Goal: Transaction & Acquisition: Purchase product/service

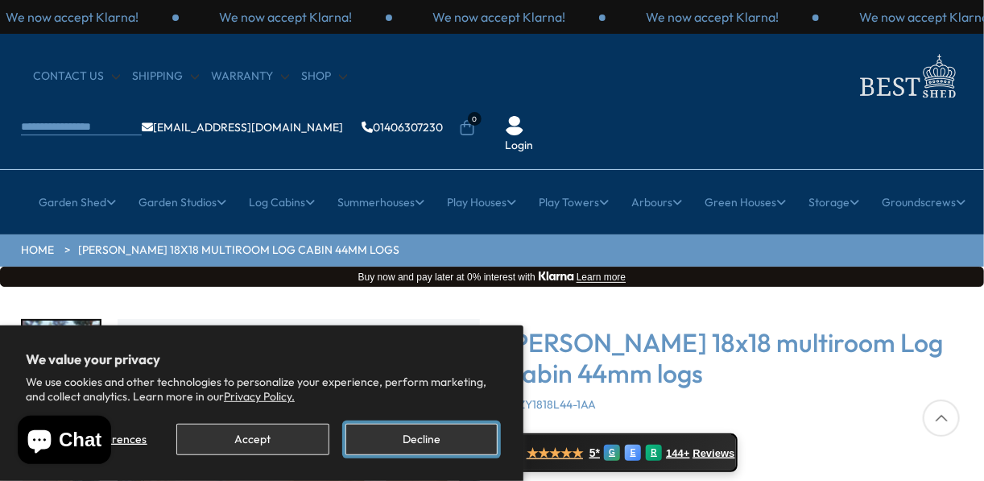
click at [425, 437] on button "Decline" at bounding box center [422, 439] width 152 height 31
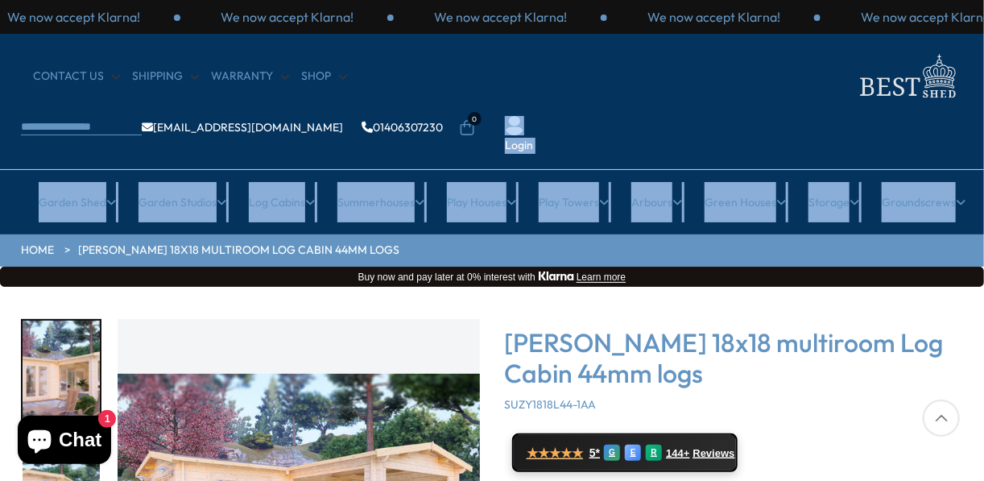
drag, startPoint x: 981, startPoint y: 103, endPoint x: 979, endPoint y: 158, distance: 54.8
click at [979, 158] on header "We now accept Klarna! We now accept Klarna! We now accept Klarna! We now accept…" at bounding box center [492, 117] width 984 height 234
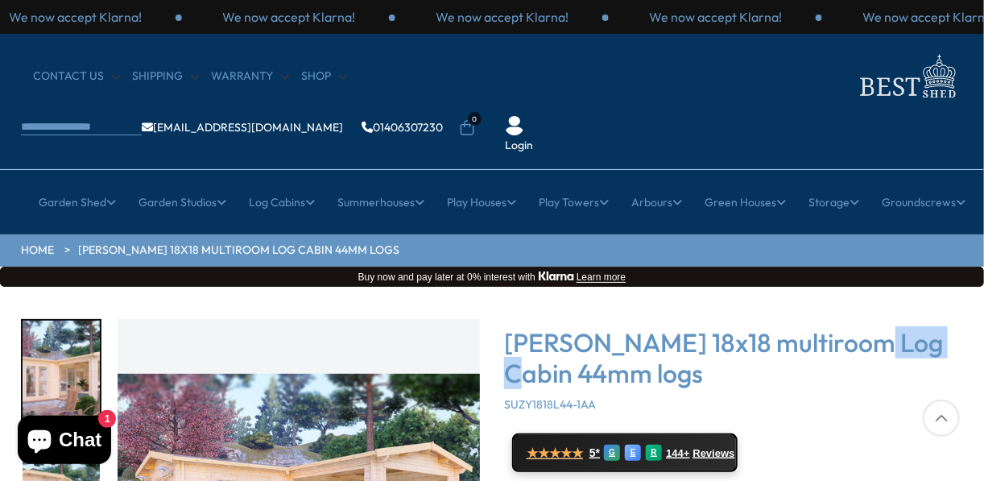
drag, startPoint x: 912, startPoint y: 265, endPoint x: 847, endPoint y: 249, distance: 67.2
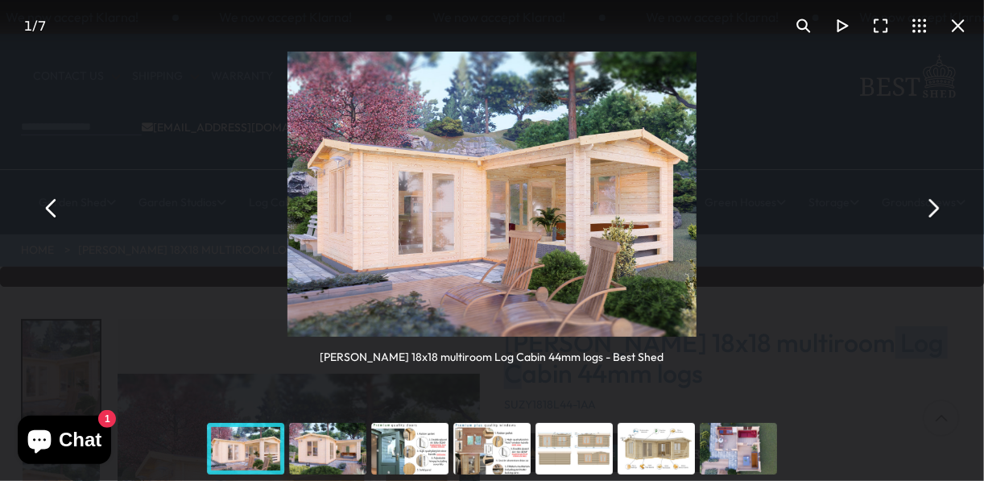
click at [932, 204] on button "You can close this modal content with the ESC key" at bounding box center [932, 208] width 39 height 39
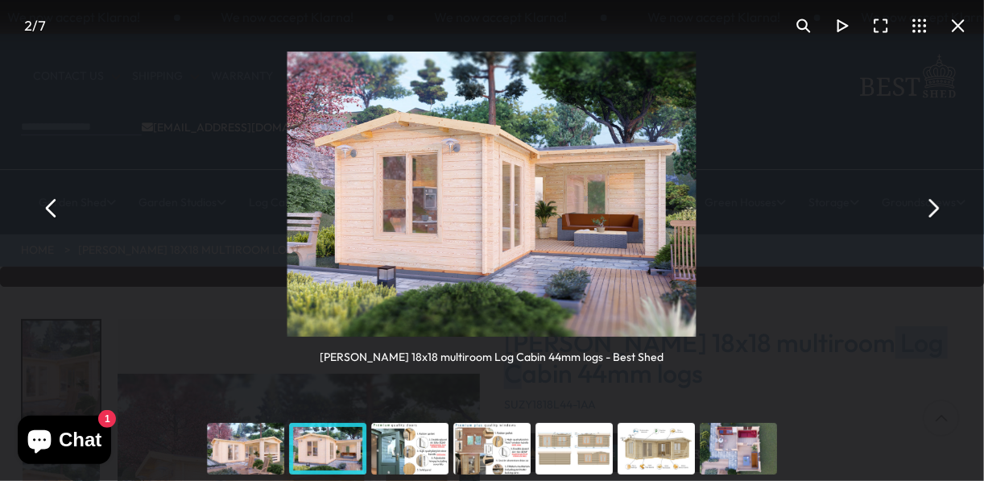
click at [926, 201] on button "You can close this modal content with the ESC key" at bounding box center [932, 208] width 39 height 39
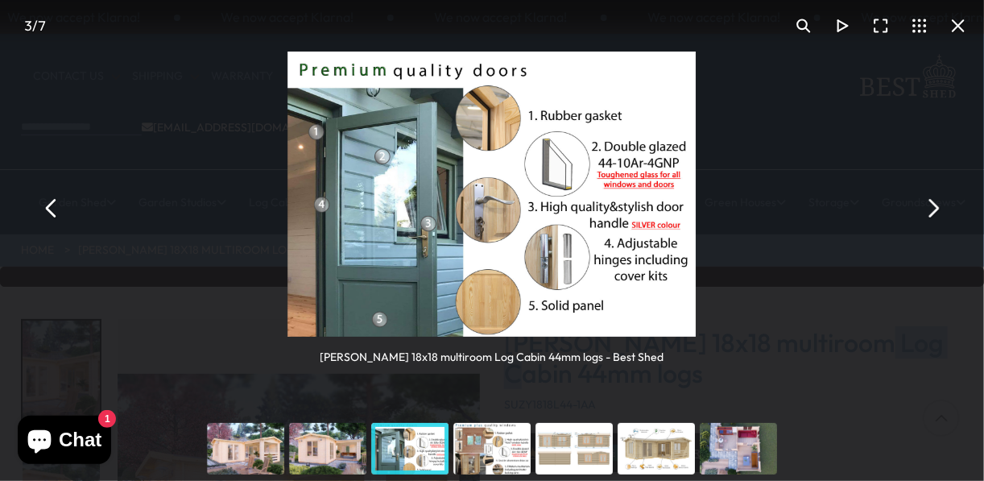
click at [936, 204] on button "You can close this modal content with the ESC key" at bounding box center [932, 208] width 39 height 39
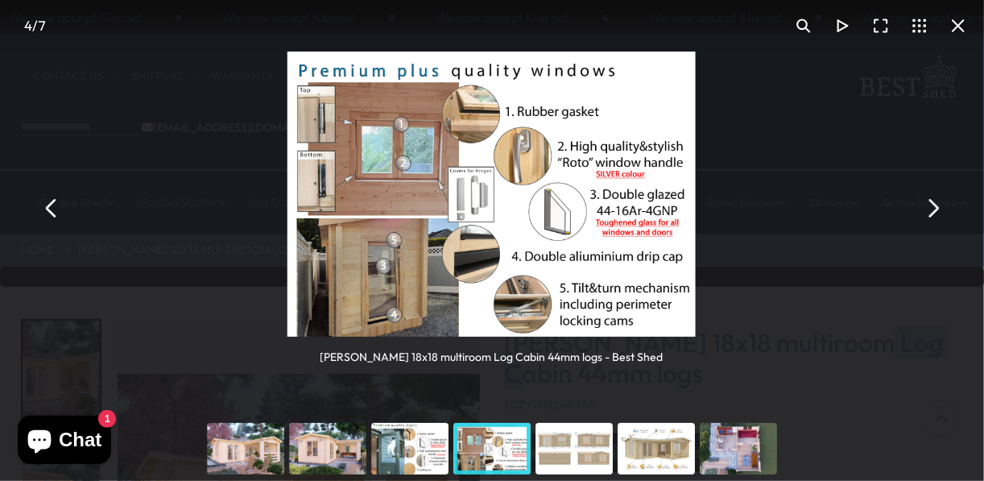
click at [929, 201] on button "You can close this modal content with the ESC key" at bounding box center [932, 208] width 39 height 39
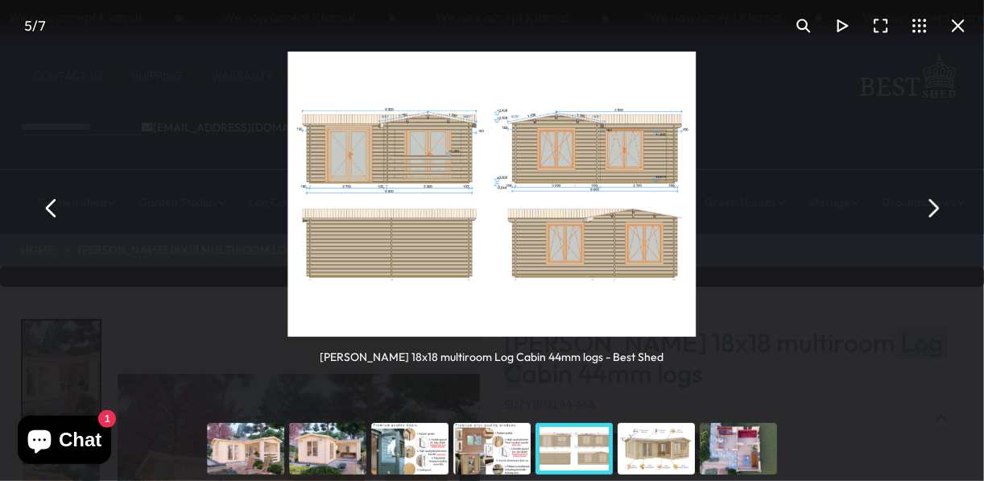
click at [928, 200] on button "You can close this modal content with the ESC key" at bounding box center [932, 208] width 39 height 39
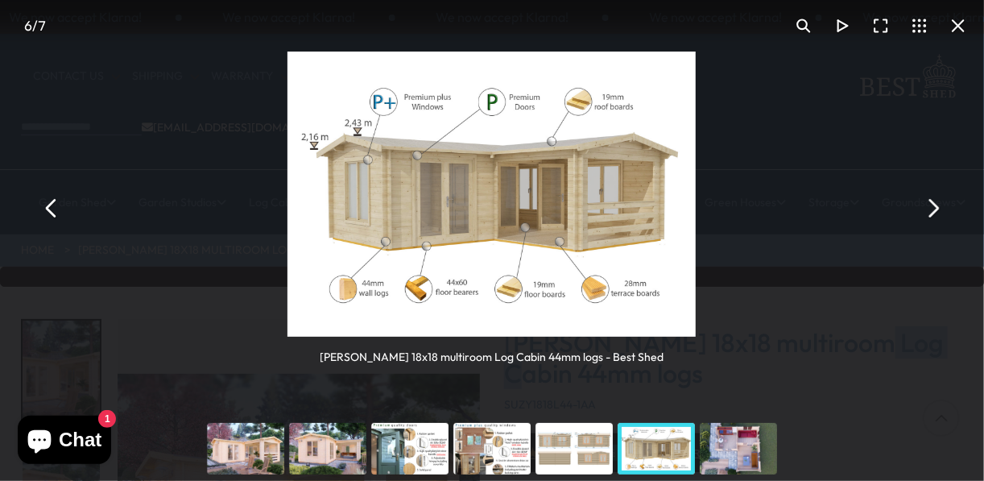
click at [928, 200] on button "You can close this modal content with the ESC key" at bounding box center [932, 208] width 39 height 39
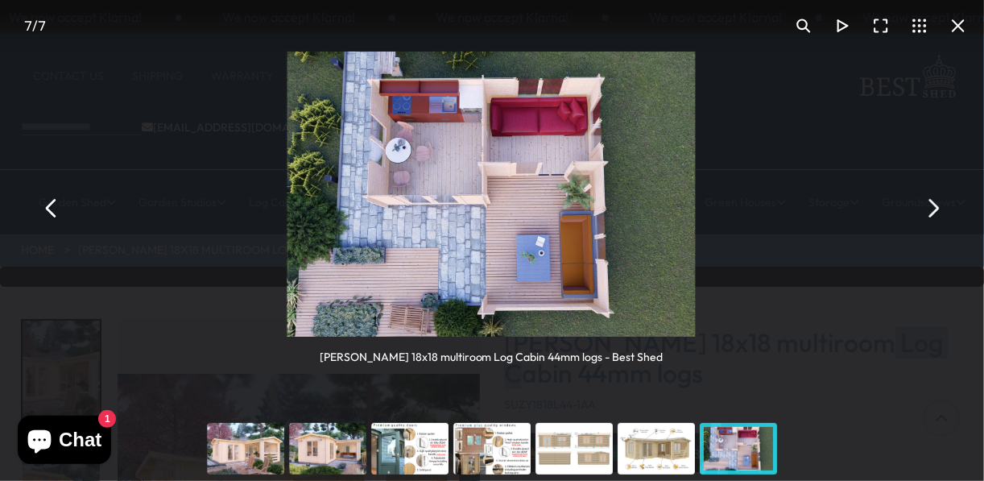
click at [934, 203] on button "You can close this modal content with the ESC key" at bounding box center [932, 208] width 39 height 39
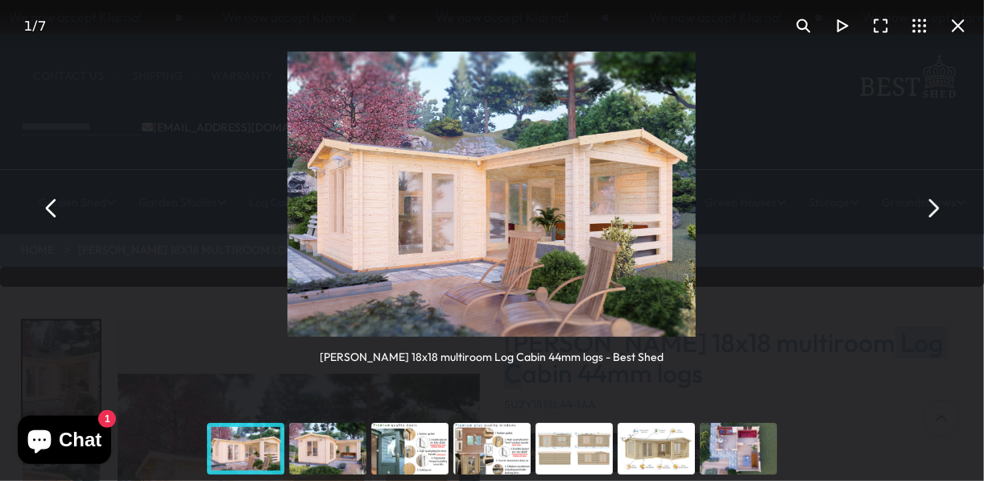
click at [933, 203] on button "You can close this modal content with the ESC key" at bounding box center [932, 208] width 39 height 39
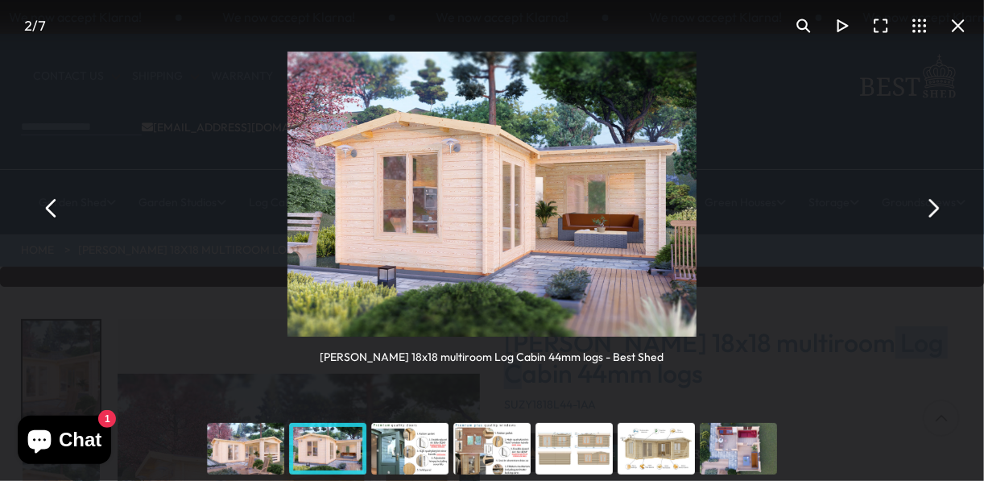
click at [933, 203] on button "You can close this modal content with the ESC key" at bounding box center [932, 208] width 39 height 39
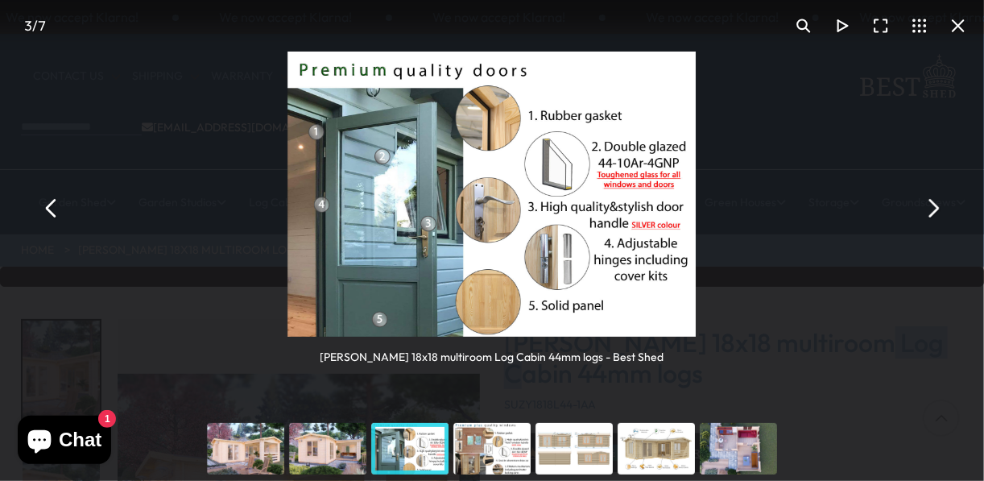
click at [933, 203] on button "You can close this modal content with the ESC key" at bounding box center [932, 208] width 39 height 39
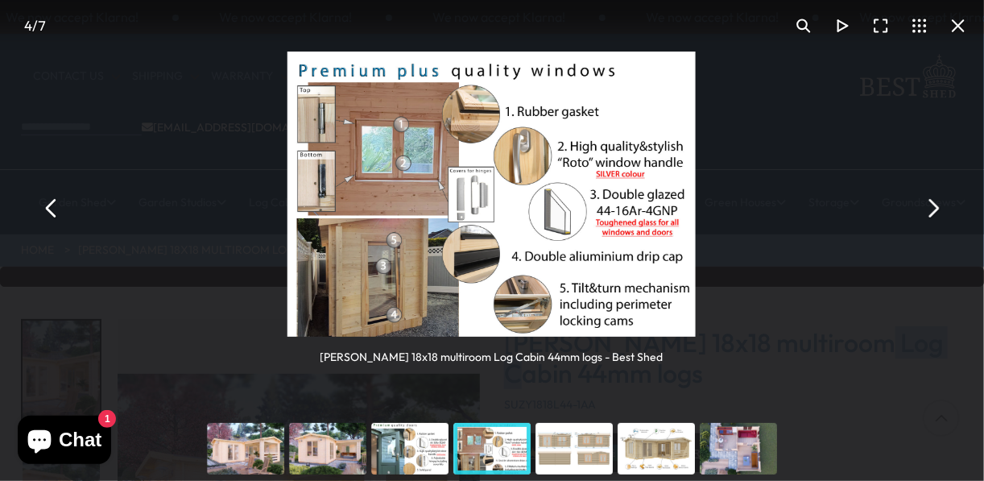
click at [933, 203] on button "You can close this modal content with the ESC key" at bounding box center [932, 208] width 39 height 39
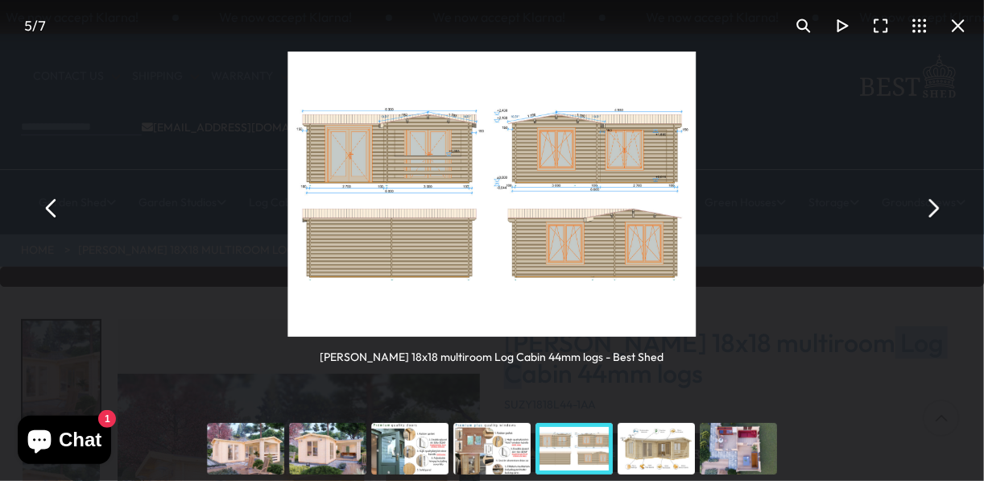
click at [933, 203] on button "You can close this modal content with the ESC key" at bounding box center [932, 208] width 39 height 39
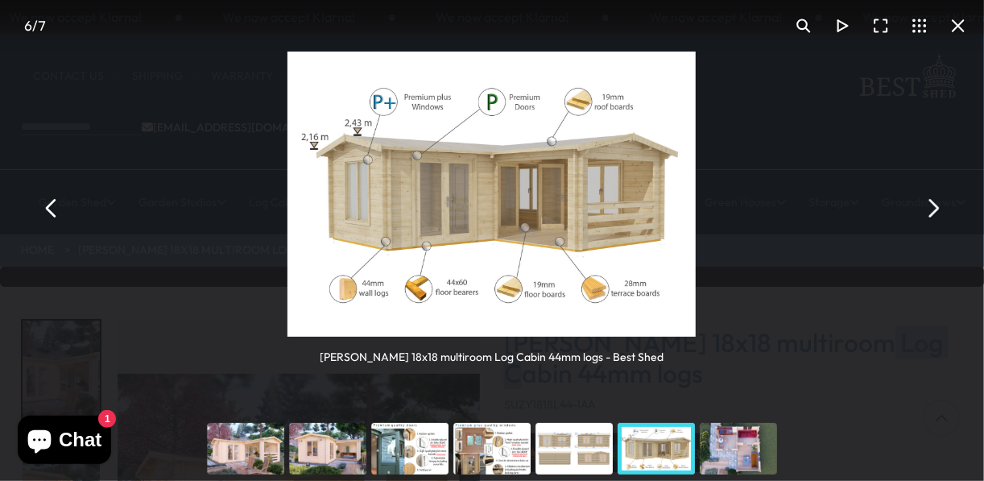
click at [932, 212] on button "You can close this modal content with the ESC key" at bounding box center [932, 208] width 39 height 39
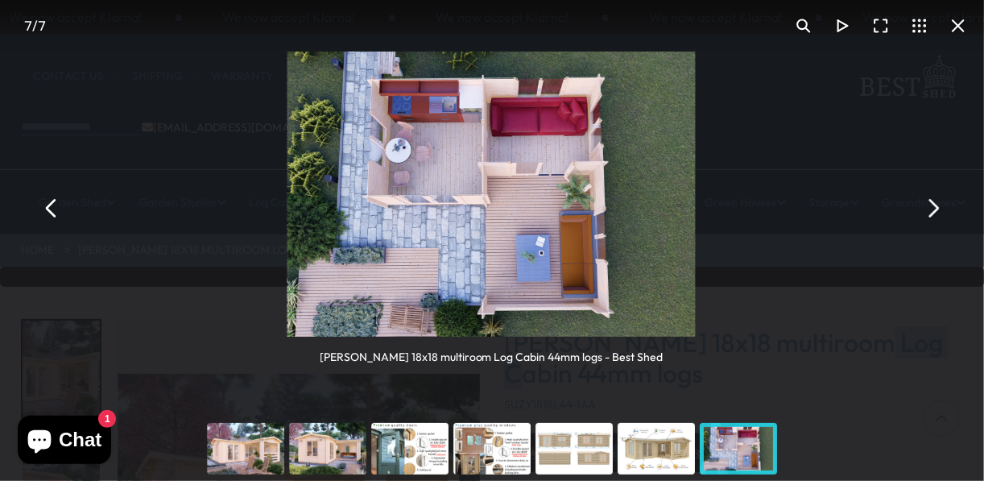
click at [932, 209] on button "You can close this modal content with the ESC key" at bounding box center [932, 208] width 39 height 39
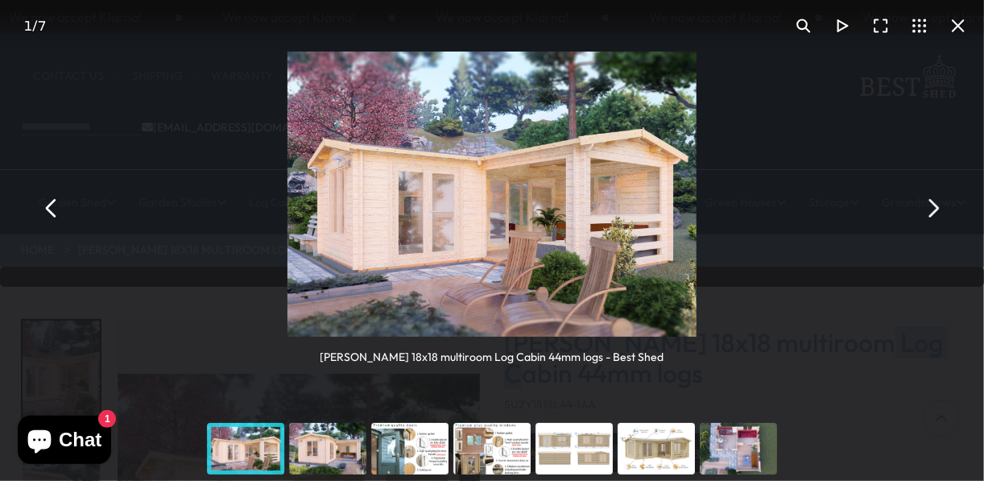
click at [956, 23] on button "You can close this modal content with the ESC key" at bounding box center [958, 25] width 39 height 39
